Goal: Information Seeking & Learning: Learn about a topic

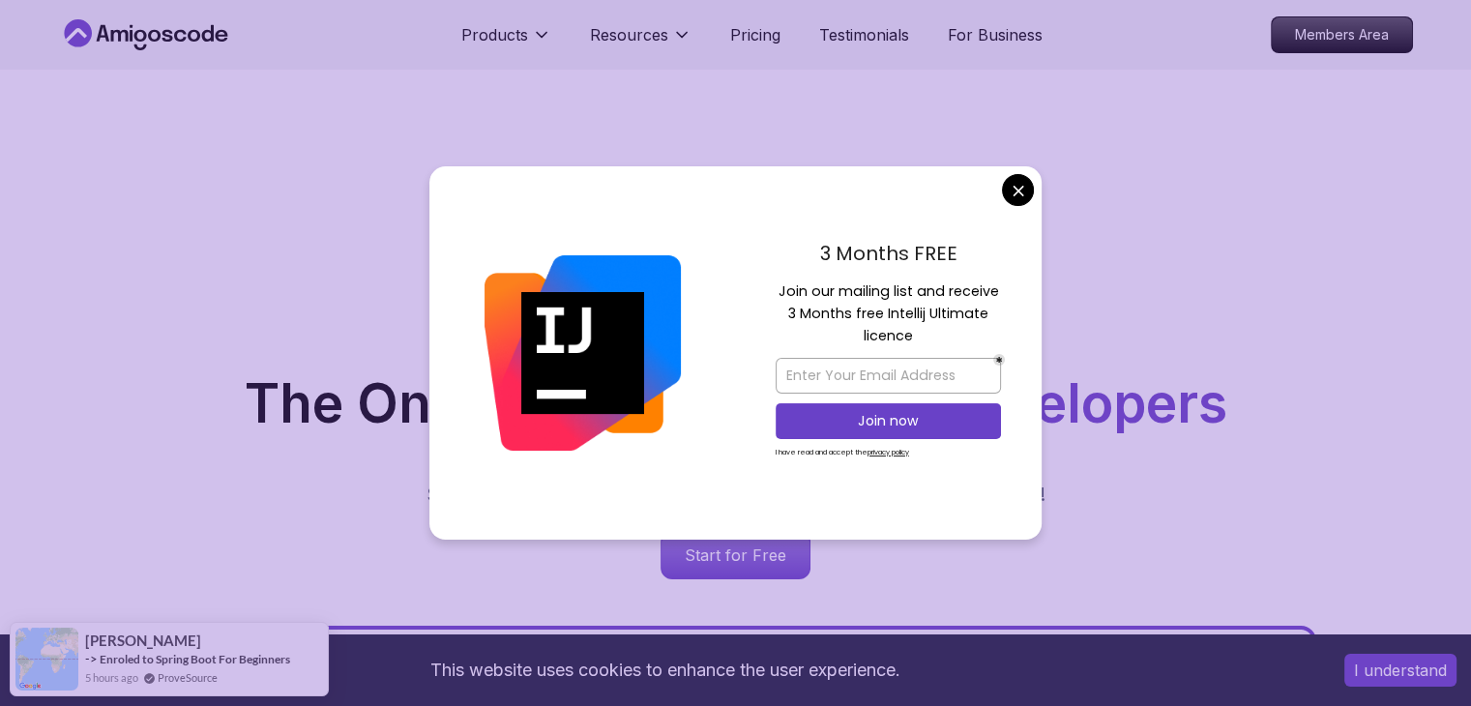
drag, startPoint x: 1018, startPoint y: 186, endPoint x: 1038, endPoint y: 186, distance: 20.3
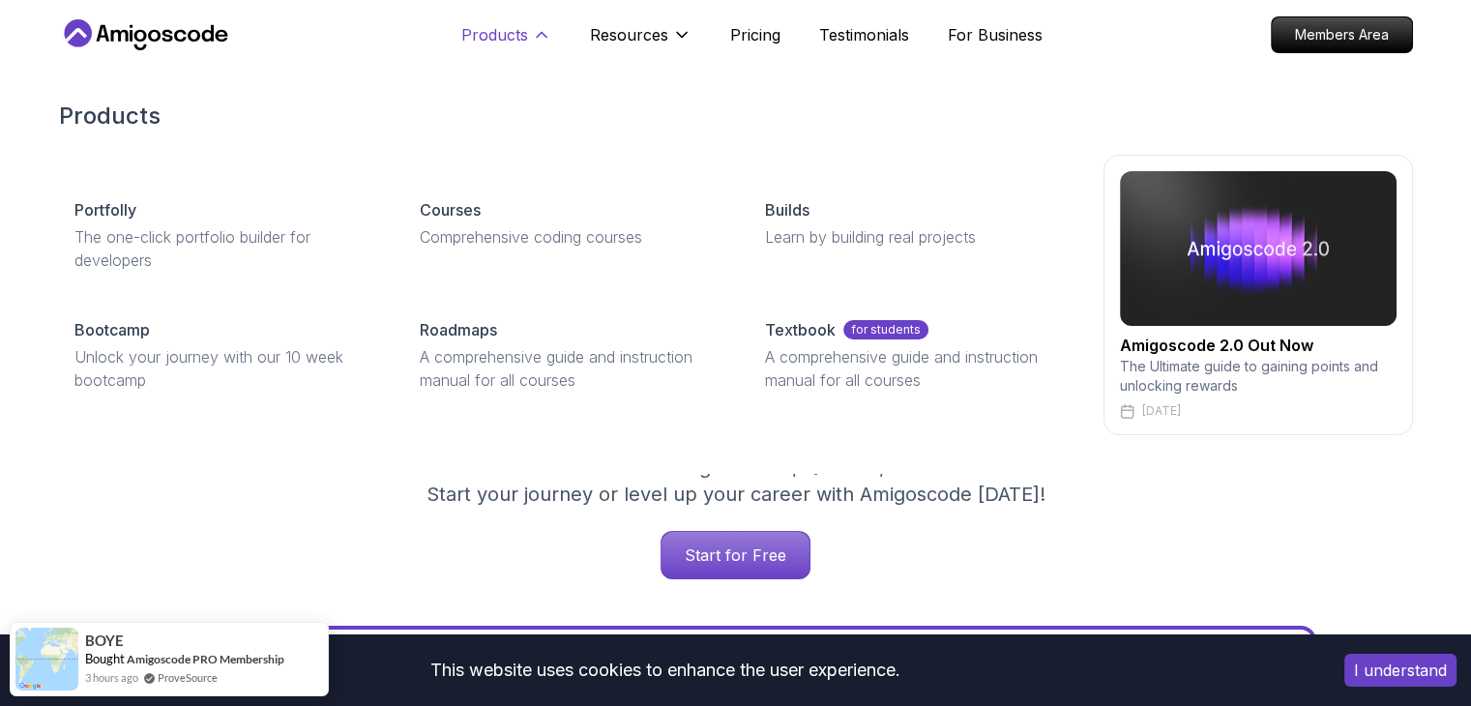
click at [507, 37] on p "Products" at bounding box center [494, 34] width 67 height 23
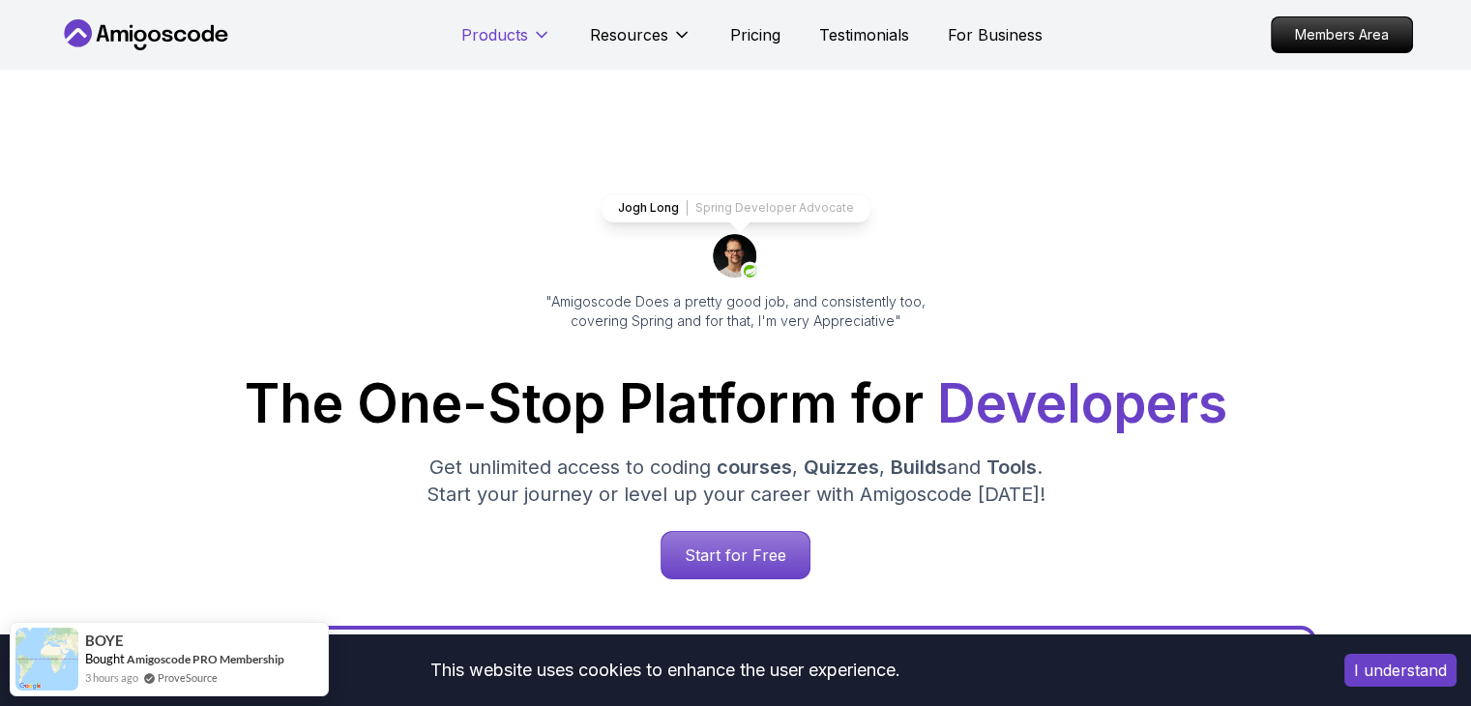
click at [507, 37] on p "Products" at bounding box center [494, 34] width 67 height 23
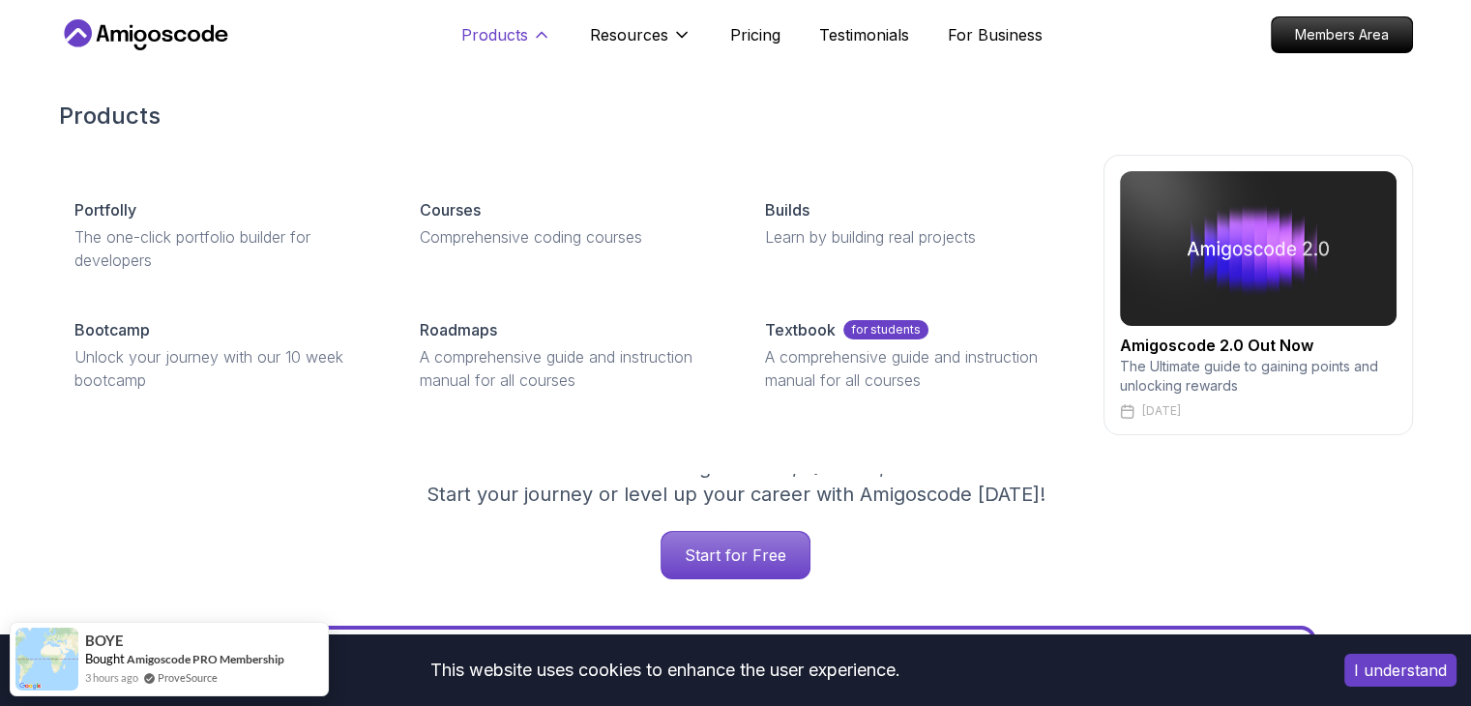
click at [507, 37] on p "Products" at bounding box center [494, 34] width 67 height 23
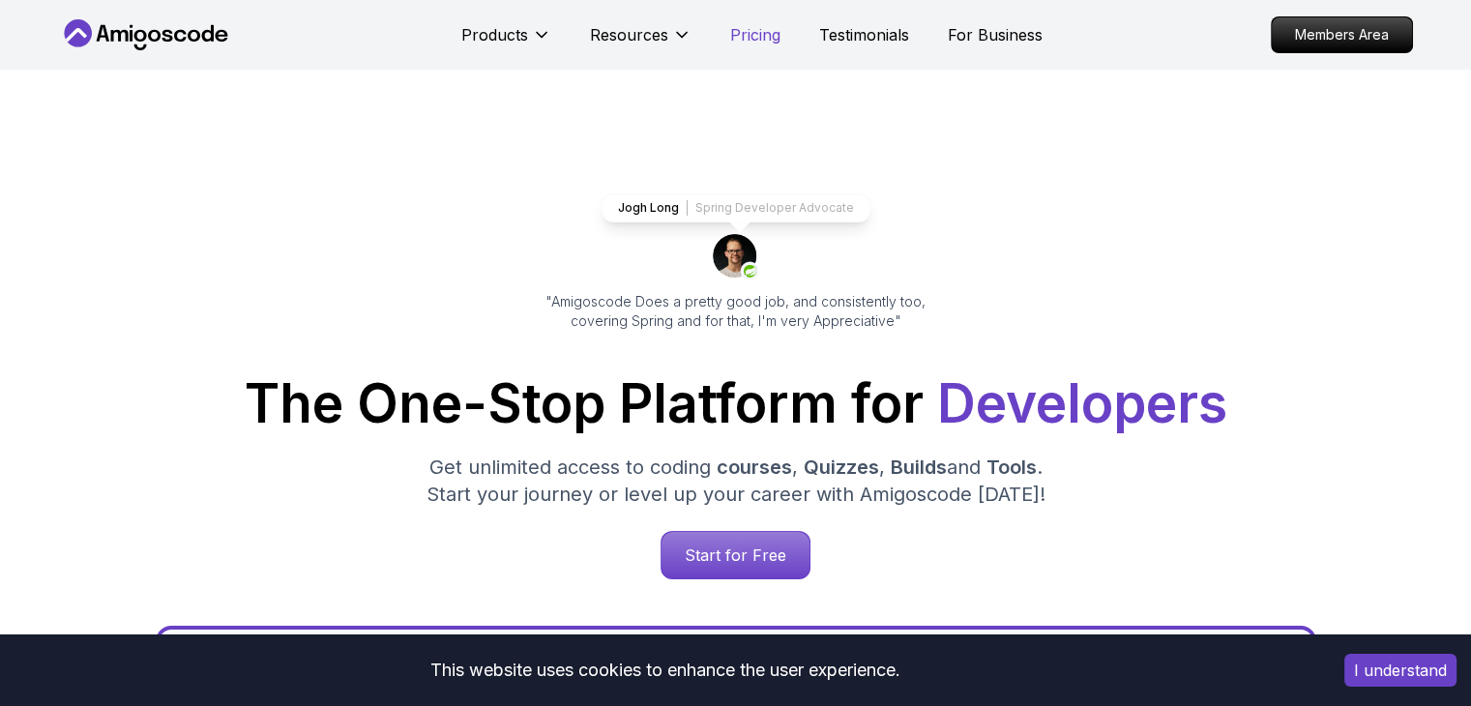
click at [743, 37] on p "Pricing" at bounding box center [755, 34] width 50 height 23
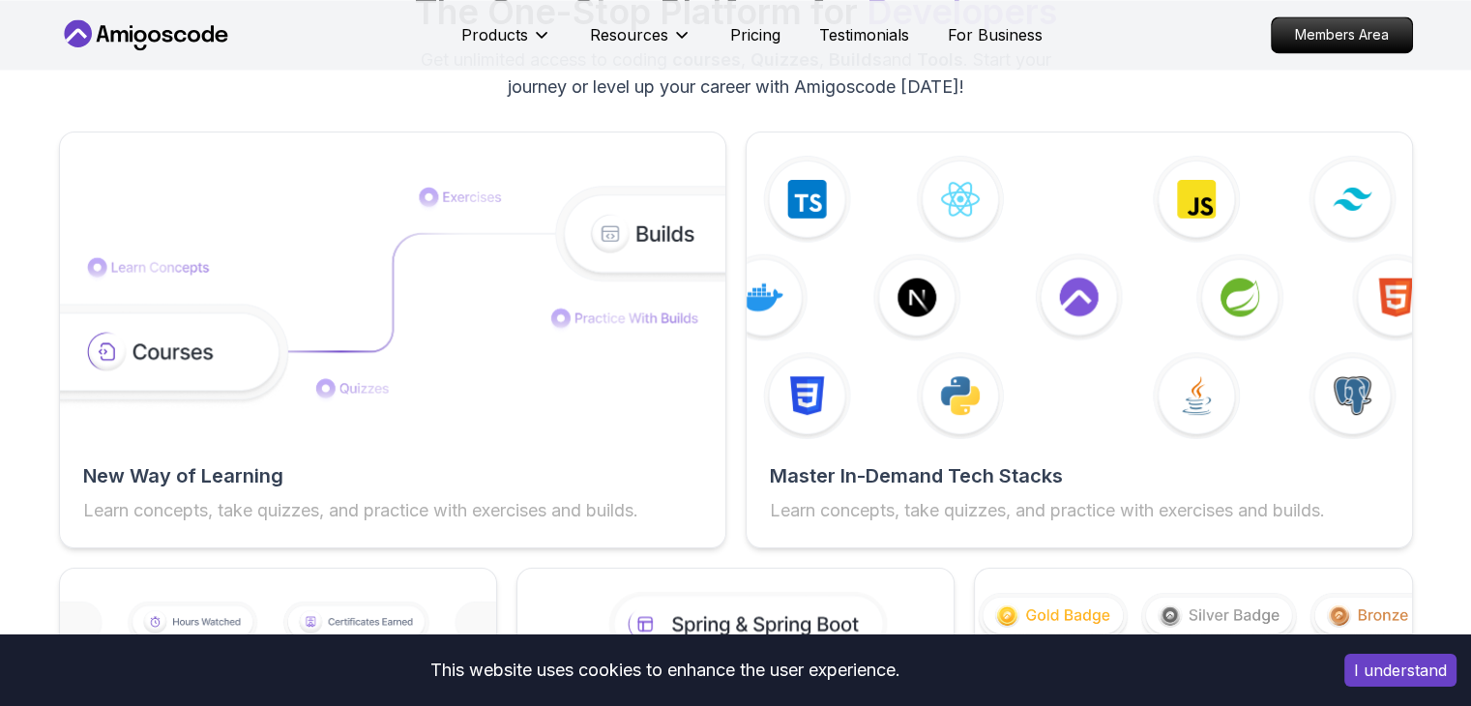
scroll to position [2994, 0]
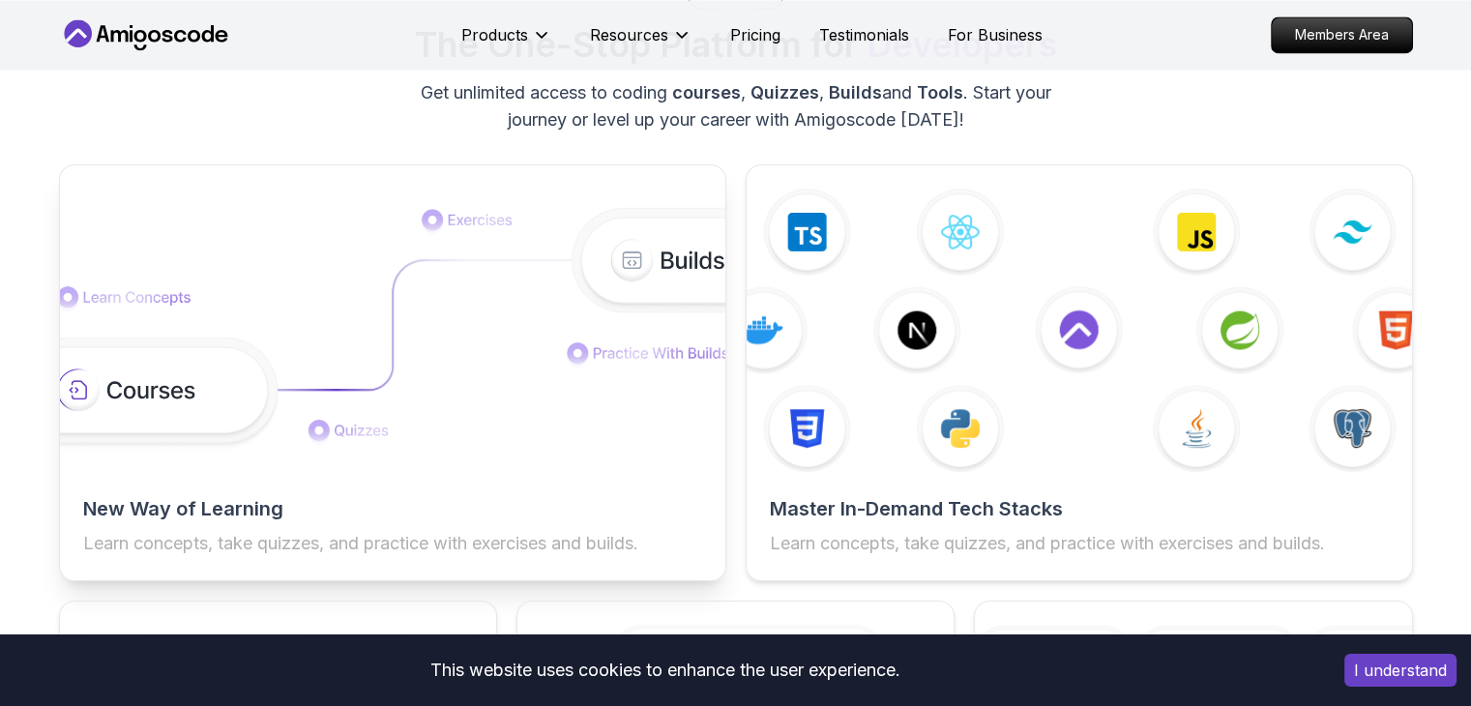
click at [581, 404] on img at bounding box center [392, 331] width 732 height 246
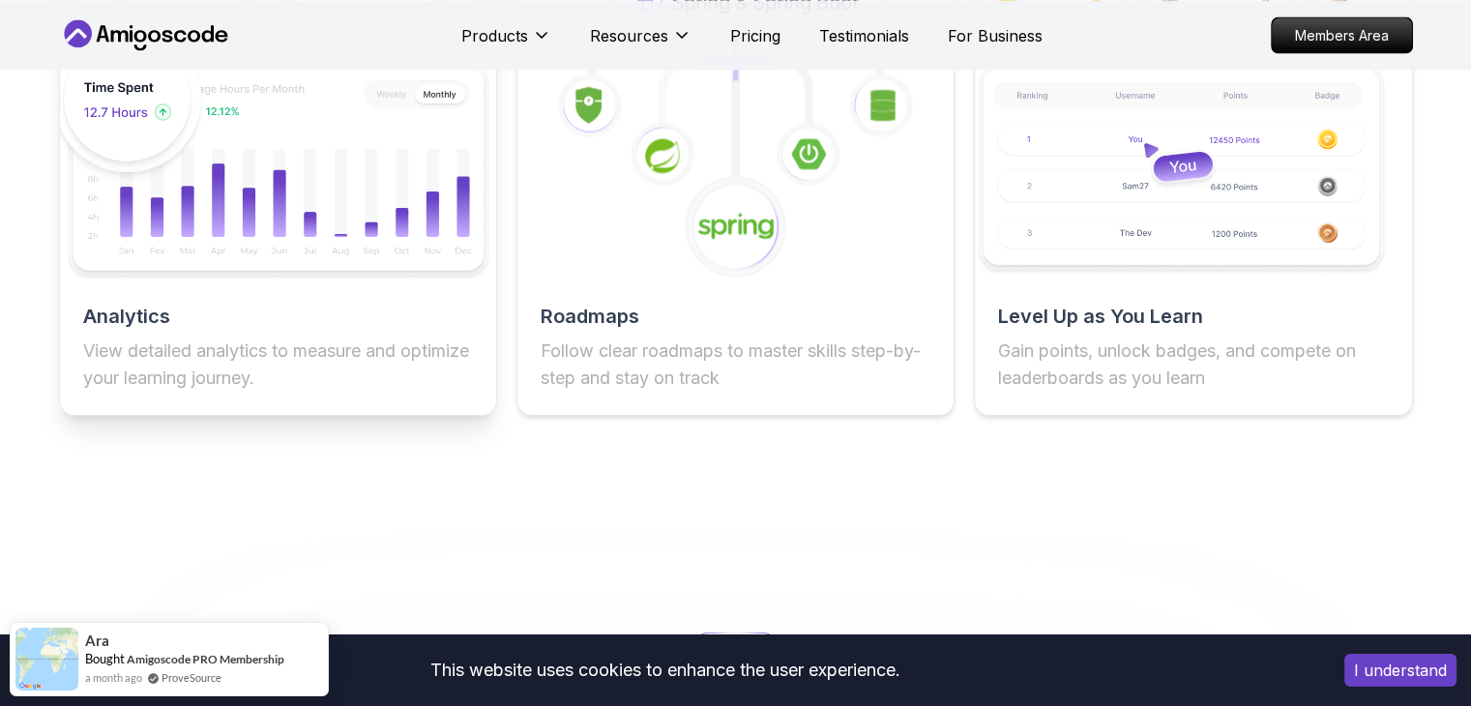
scroll to position [3671, 0]
